Goal: Complete application form

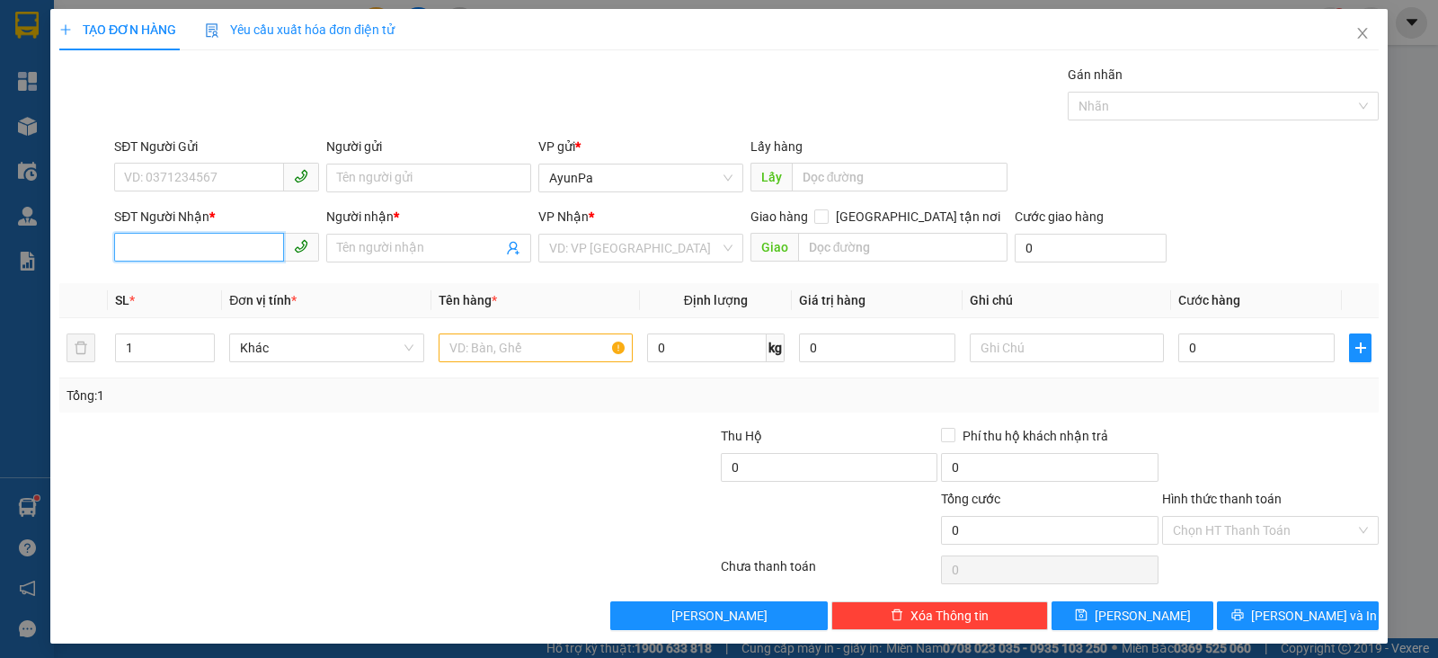
click at [235, 254] on input "SĐT Người Nhận *" at bounding box center [199, 247] width 170 height 29
click at [162, 285] on div "0974462281" at bounding box center [214, 283] width 181 height 20
click at [634, 248] on span "Bến xe Miền Đông" at bounding box center [640, 248] width 183 height 27
type input "0974462281"
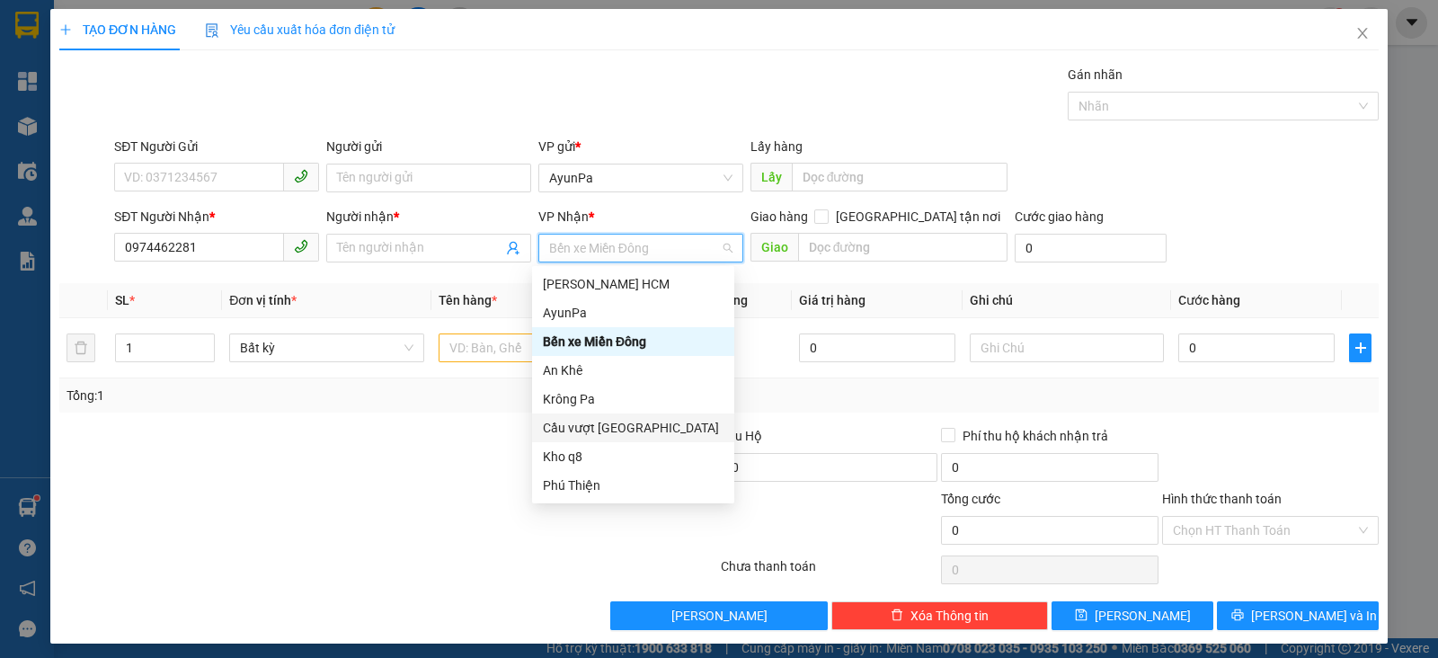
click at [605, 425] on div "Cầu vượt [GEOGRAPHIC_DATA]" at bounding box center [633, 428] width 181 height 20
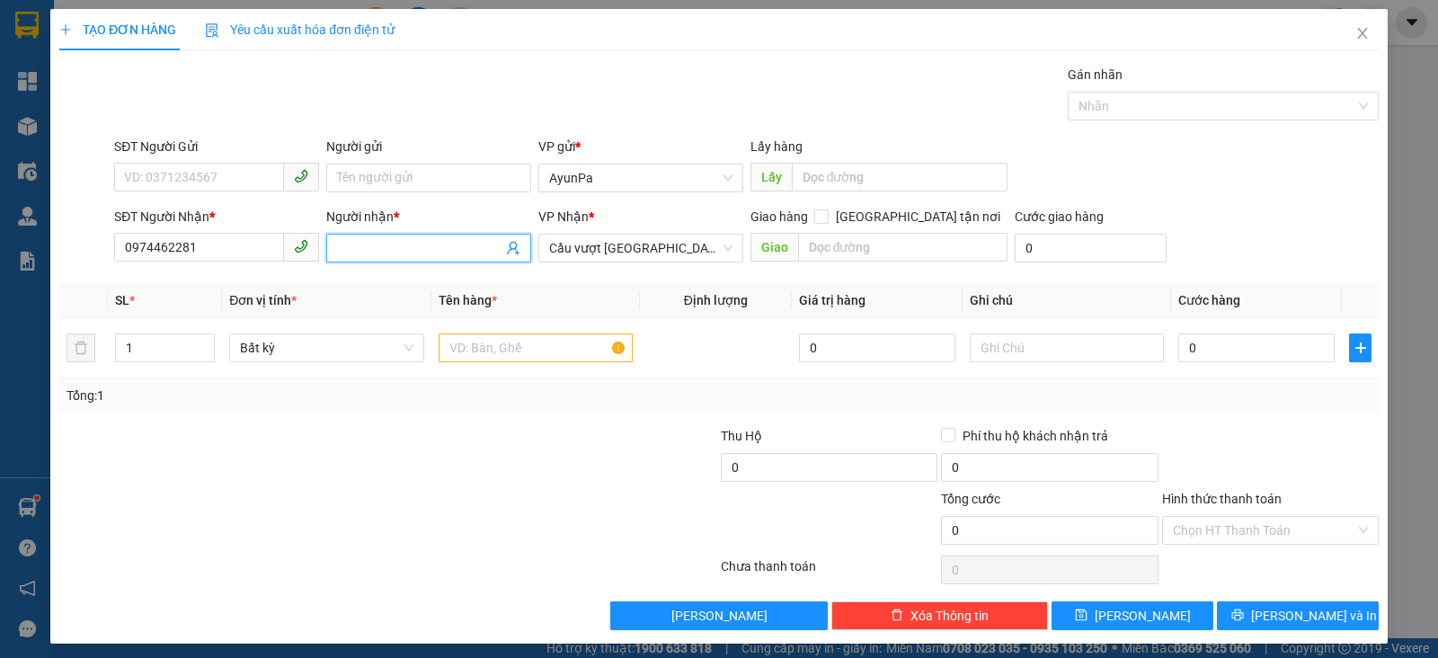
click at [440, 240] on input "Người nhận *" at bounding box center [419, 248] width 165 height 20
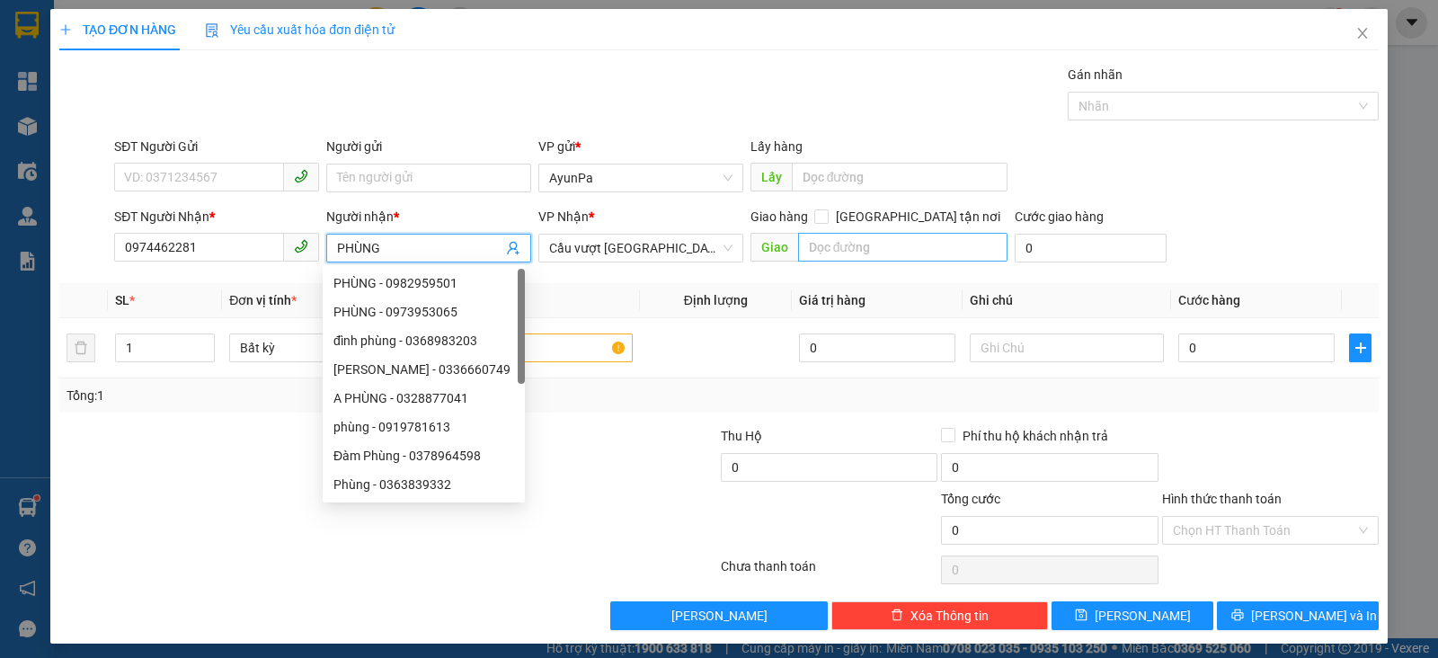
type input "PHÙNG"
click at [882, 250] on input "text" at bounding box center [903, 247] width 210 height 29
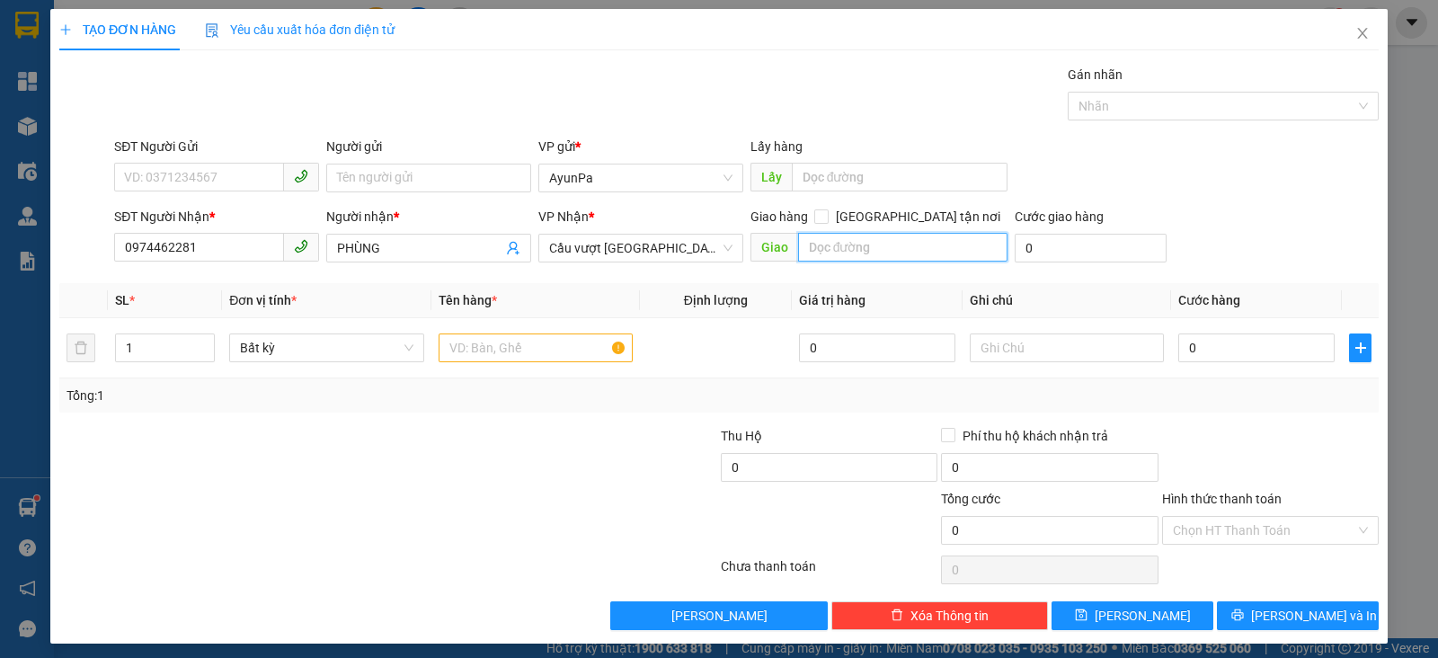
type input "O"
type input "ÔNG BỐ"
click at [509, 347] on input "text" at bounding box center [536, 347] width 194 height 29
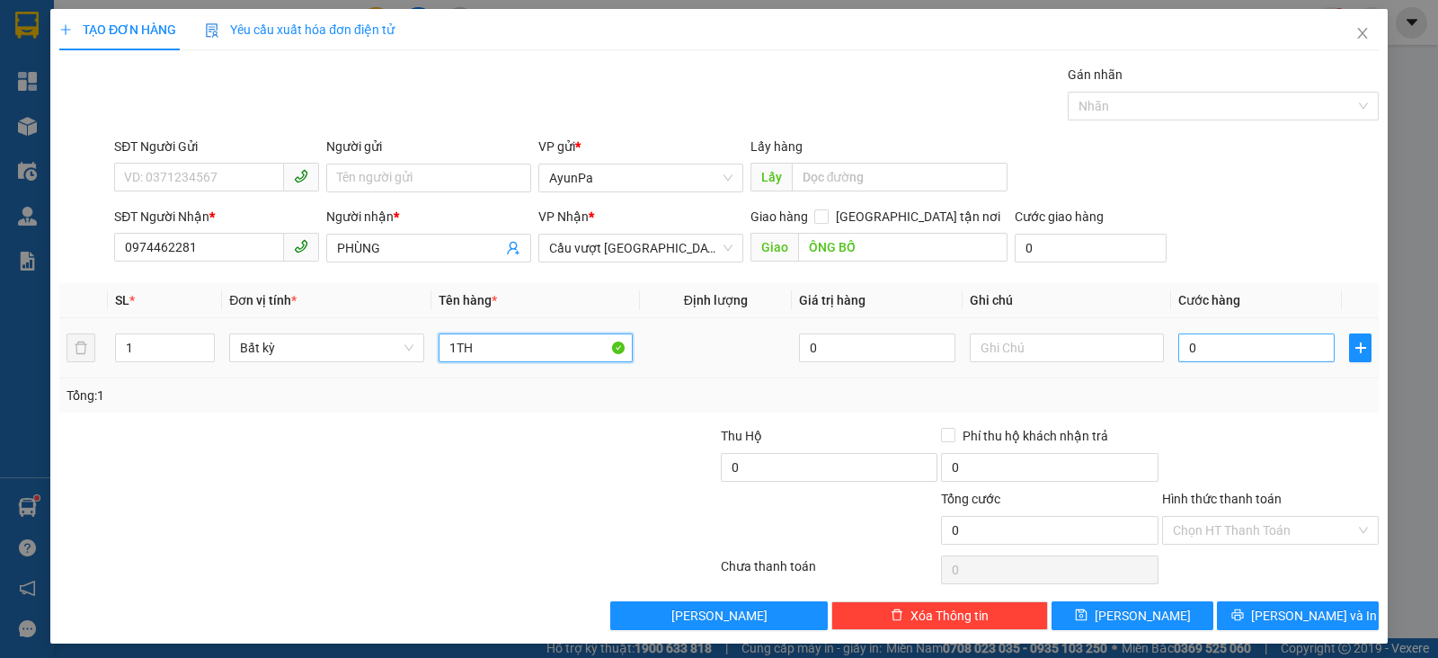
type input "1TH"
click at [1254, 349] on input "0" at bounding box center [1256, 347] width 156 height 29
type input "5"
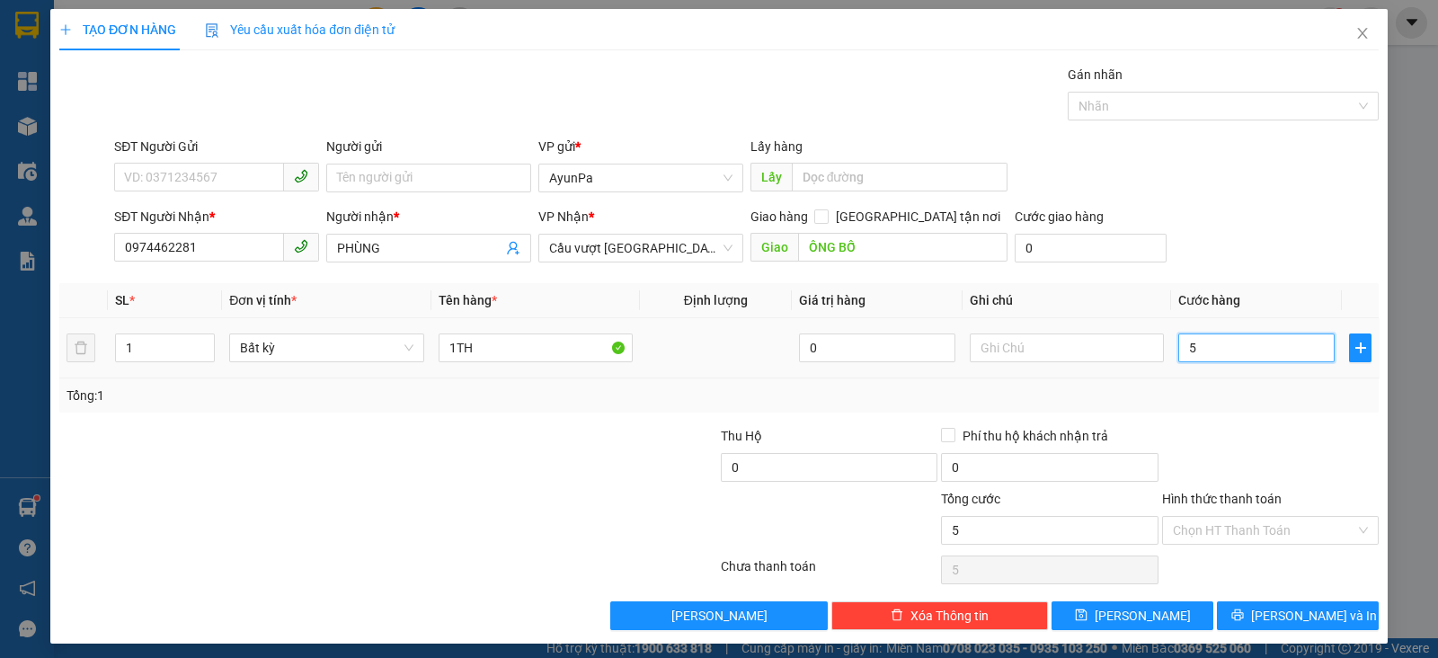
type input "50"
type input "50.000"
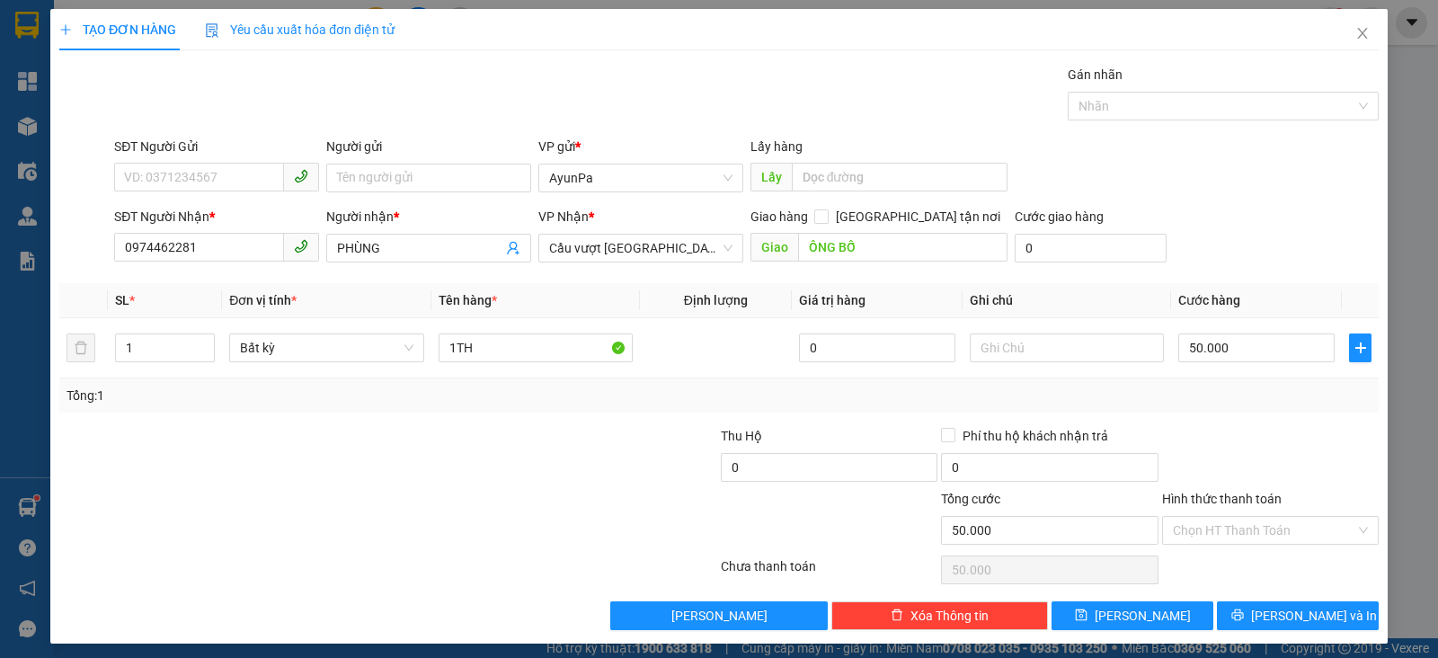
click at [1237, 412] on div "Transit Pickup Surcharge Ids Transit Deliver Surcharge Ids Transit Deliver Surc…" at bounding box center [718, 347] width 1319 height 565
click at [1272, 526] on input "Hình thức thanh toán" at bounding box center [1264, 530] width 182 height 27
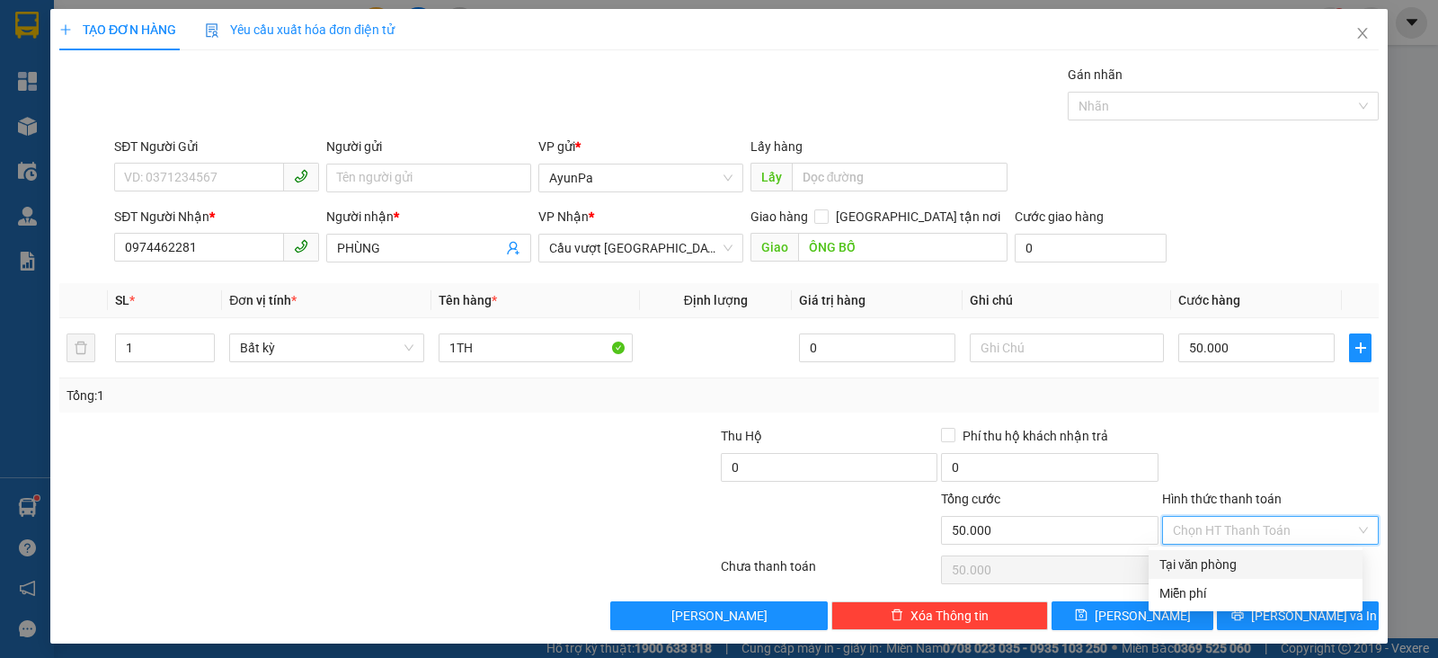
click at [1228, 566] on div "Tại văn phòng" at bounding box center [1255, 565] width 192 height 20
type input "0"
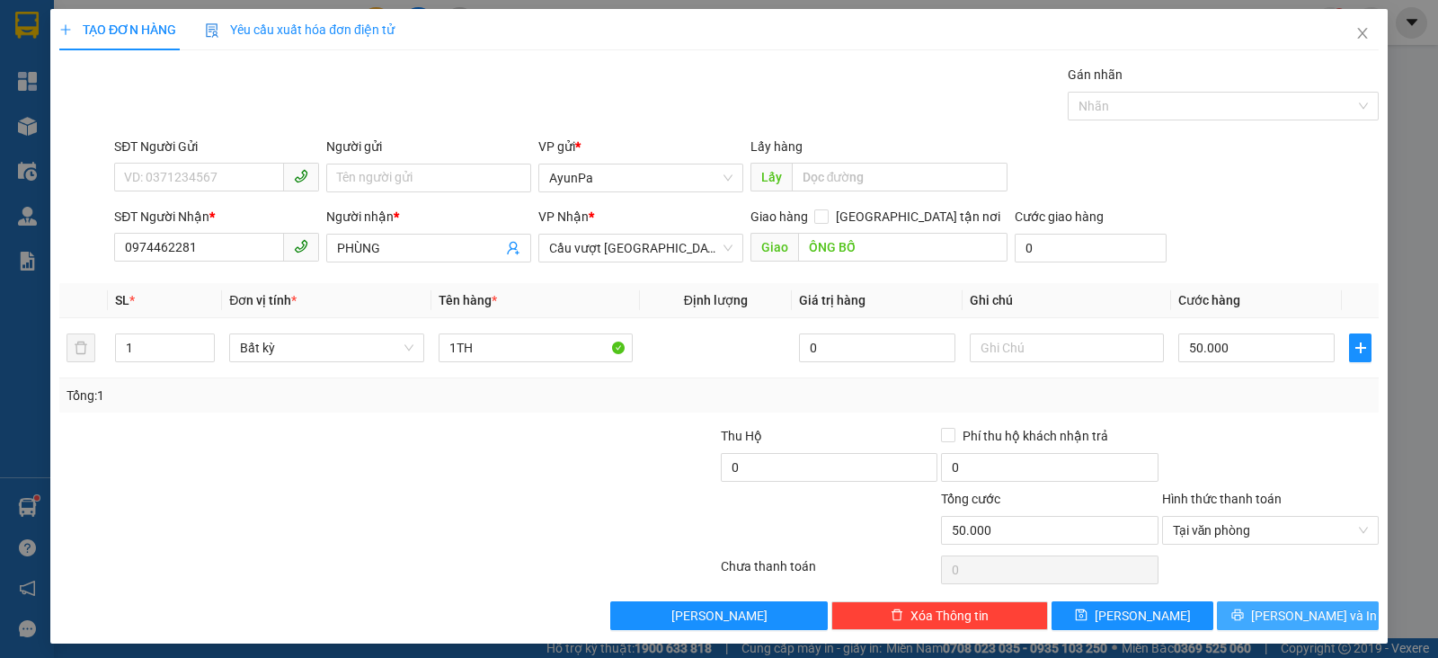
click at [1240, 611] on button "[PERSON_NAME] và In" at bounding box center [1298, 615] width 162 height 29
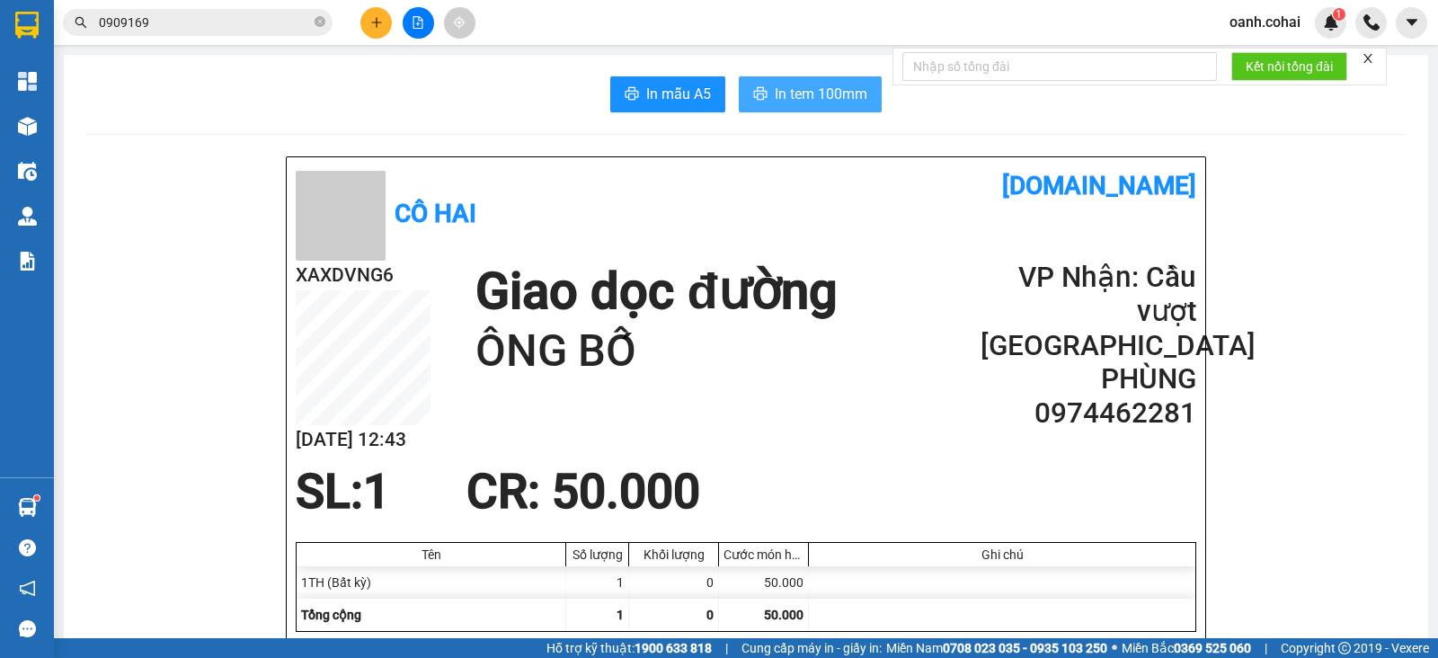
click at [805, 91] on span "In tem 100mm" at bounding box center [821, 94] width 93 height 22
